Goal: Task Accomplishment & Management: Manage account settings

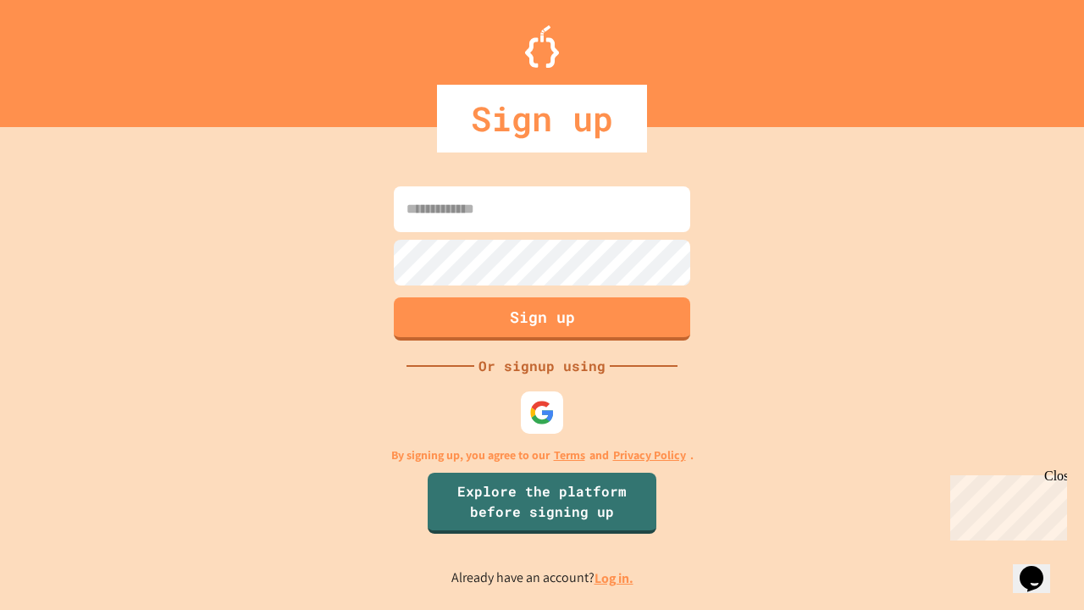
click at [615, 578] on link "Log in." at bounding box center [614, 578] width 39 height 18
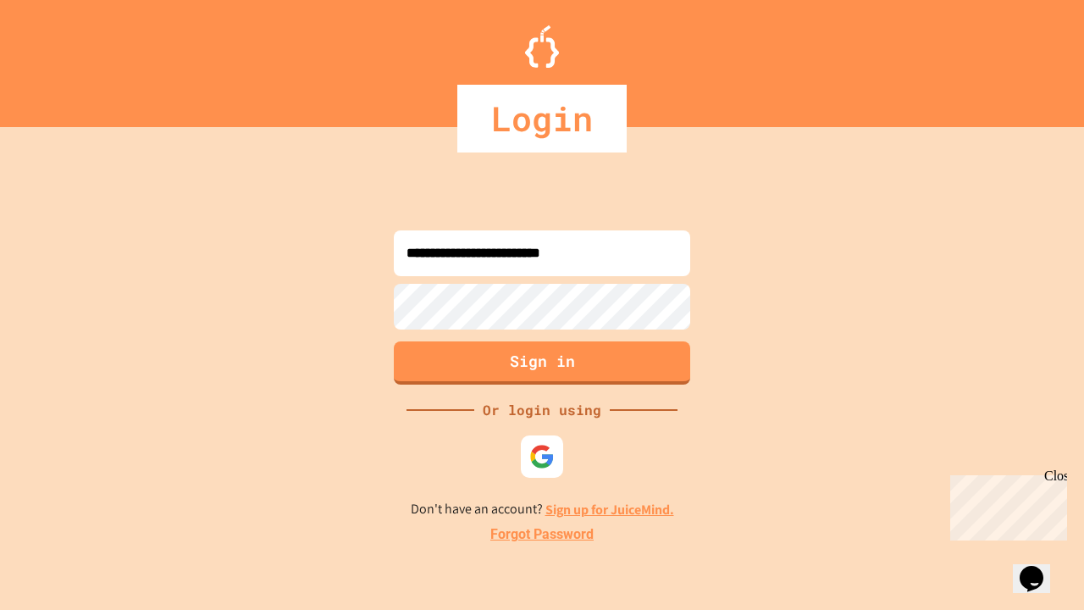
type input "**********"
